Goal: Transaction & Acquisition: Obtain resource

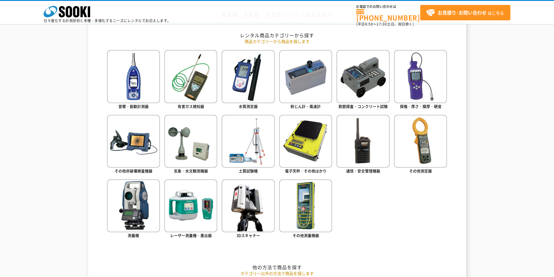
scroll to position [250, 0]
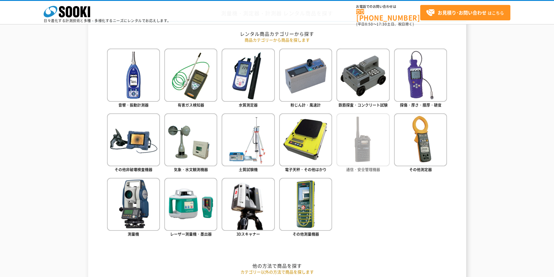
click at [371, 137] on img at bounding box center [362, 139] width 53 height 53
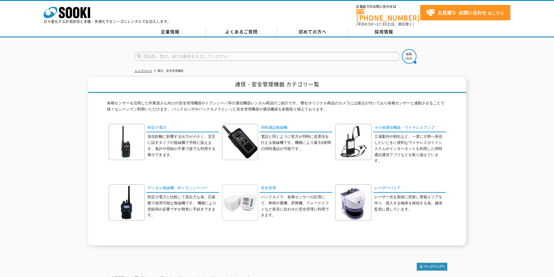
click at [251, 194] on img at bounding box center [240, 202] width 36 height 36
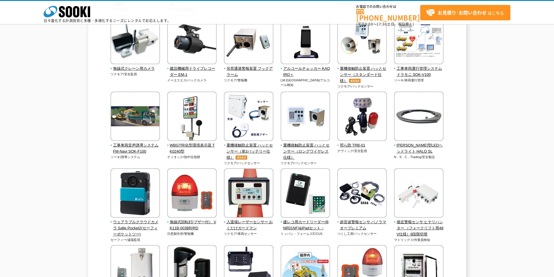
scroll to position [601, 0]
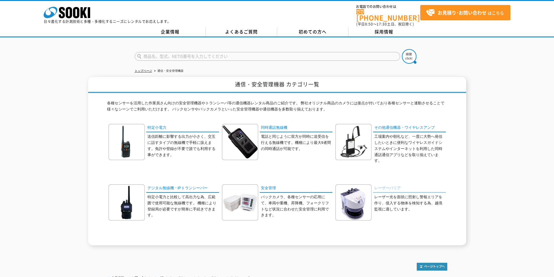
click at [379, 186] on link "レーザーバリア" at bounding box center [409, 188] width 73 height 8
click at [265, 185] on link "安全管理" at bounding box center [295, 188] width 73 height 8
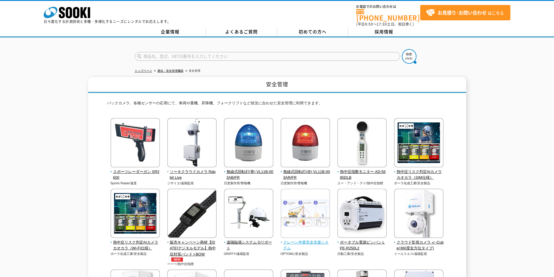
click at [298, 209] on img at bounding box center [304, 214] width 49 height 51
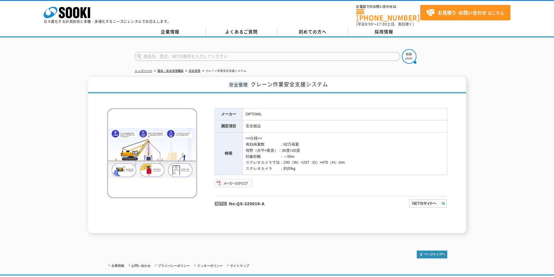
click at [237, 178] on img at bounding box center [233, 182] width 38 height 9
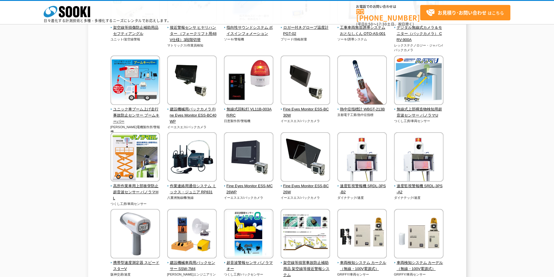
scroll to position [950, 0]
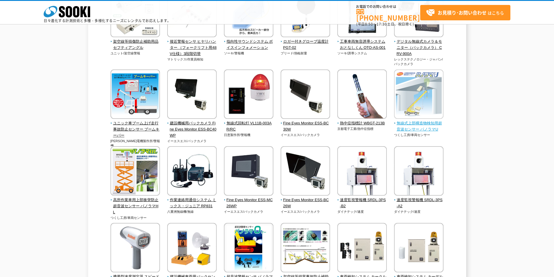
click at [420, 116] on img at bounding box center [418, 94] width 49 height 51
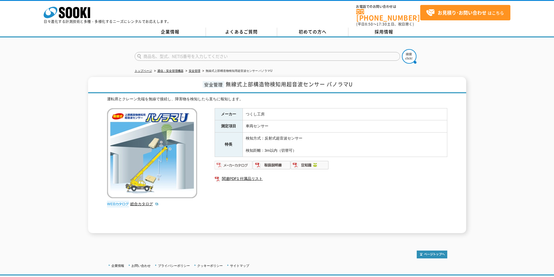
click at [226, 162] on img at bounding box center [233, 164] width 38 height 9
